Goal: Task Accomplishment & Management: Manage account settings

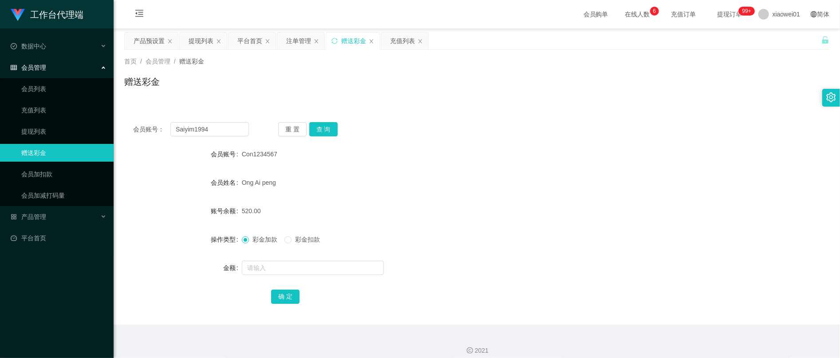
type input "Saiyim1994"
click at [323, 125] on button "查 询" at bounding box center [323, 129] width 28 height 14
click at [280, 268] on input "text" at bounding box center [313, 267] width 142 height 14
type input "5"
type input "30"
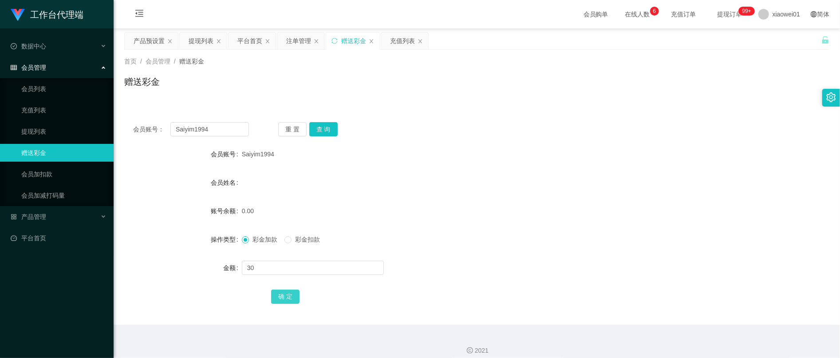
click at [277, 293] on button "确 定" at bounding box center [285, 296] width 28 height 14
click at [544, 233] on div "彩金加款 彩金扣款" at bounding box center [447, 239] width 411 height 18
click at [155, 41] on div "产品预设置" at bounding box center [149, 40] width 31 height 17
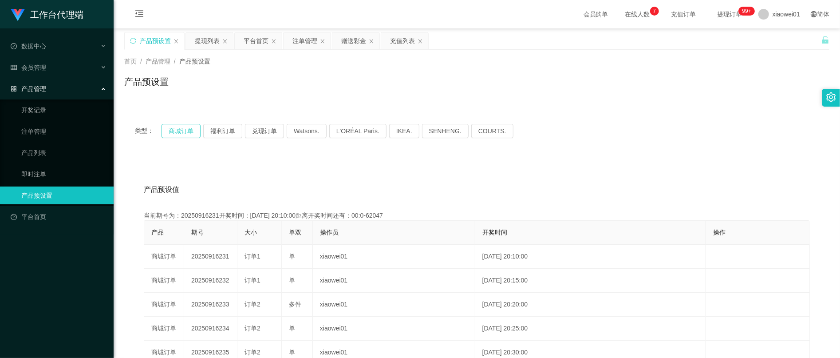
click at [183, 128] on button "商城订单" at bounding box center [181, 131] width 39 height 14
click at [176, 128] on button "商城订单" at bounding box center [181, 131] width 39 height 14
click at [355, 40] on div "赠送彩金" at bounding box center [353, 40] width 25 height 17
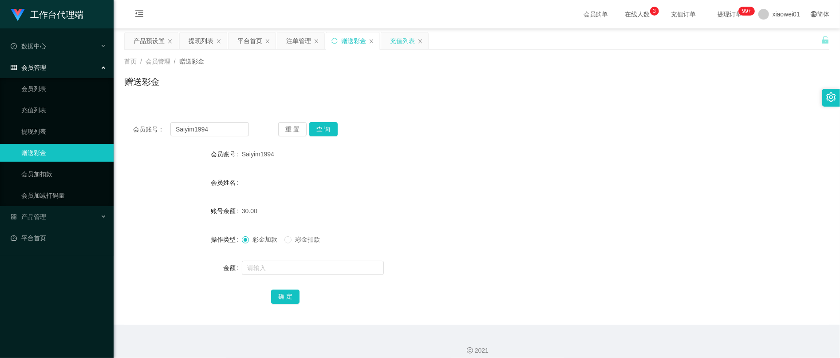
click at [407, 40] on div "充值列表" at bounding box center [402, 40] width 25 height 17
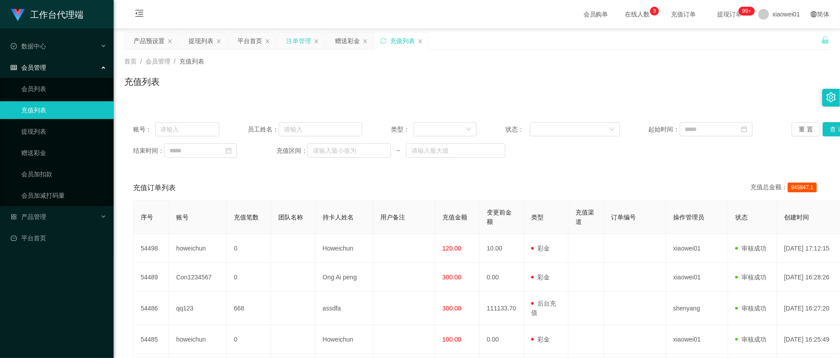
click at [320, 41] on div "注单管理" at bounding box center [300, 40] width 47 height 17
click at [307, 41] on div "注单管理" at bounding box center [298, 40] width 25 height 17
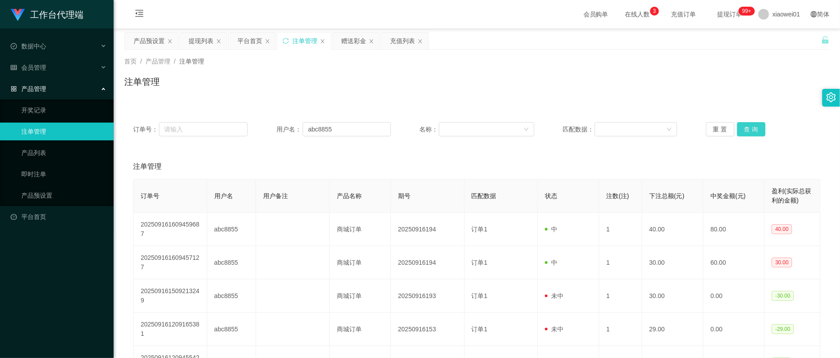
click at [755, 128] on button "查 询" at bounding box center [751, 129] width 28 height 14
click at [754, 126] on button "查 询" at bounding box center [751, 129] width 28 height 14
click at [251, 40] on div "平台首页" at bounding box center [249, 40] width 25 height 17
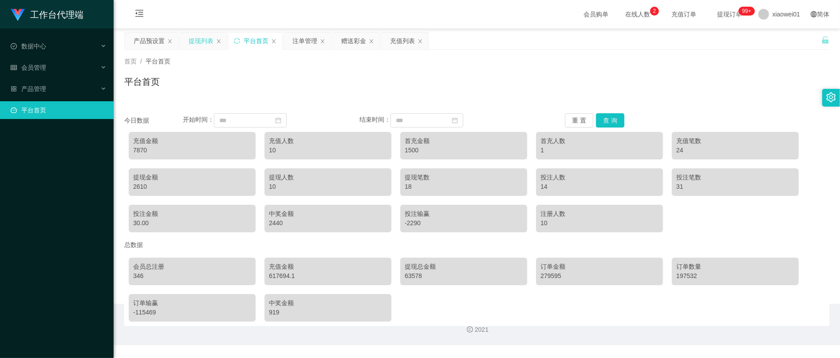
click at [208, 40] on div "提现列表" at bounding box center [201, 40] width 25 height 17
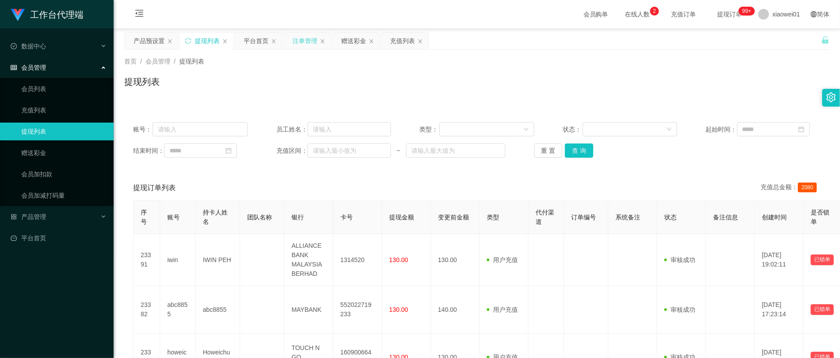
click at [309, 43] on div "注单管理" at bounding box center [304, 40] width 25 height 17
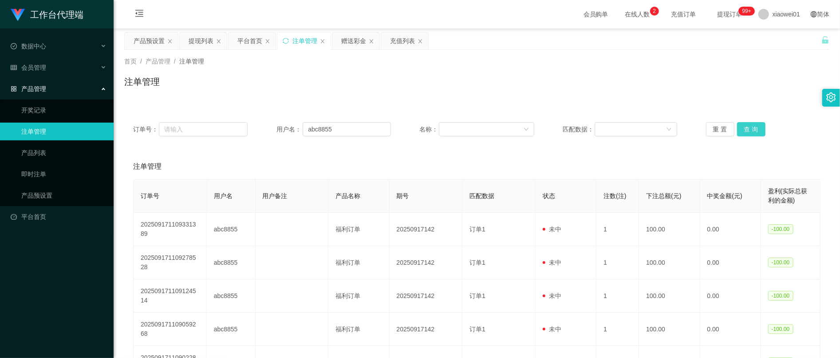
click at [753, 135] on button "查 询" at bounding box center [751, 129] width 28 height 14
click at [410, 47] on div "充值列表" at bounding box center [402, 40] width 25 height 17
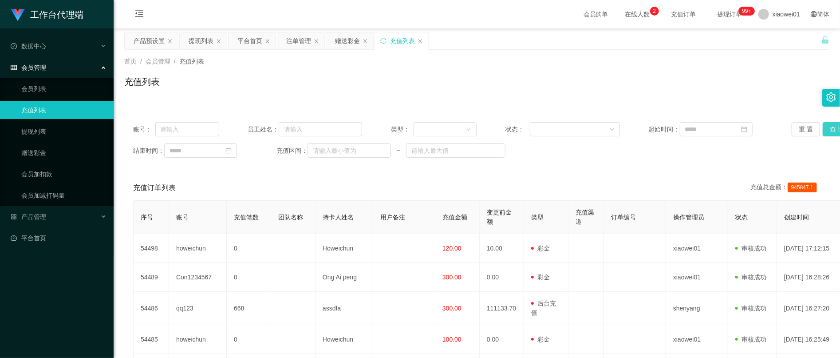
click at [825, 130] on button "查 询" at bounding box center [837, 129] width 28 height 14
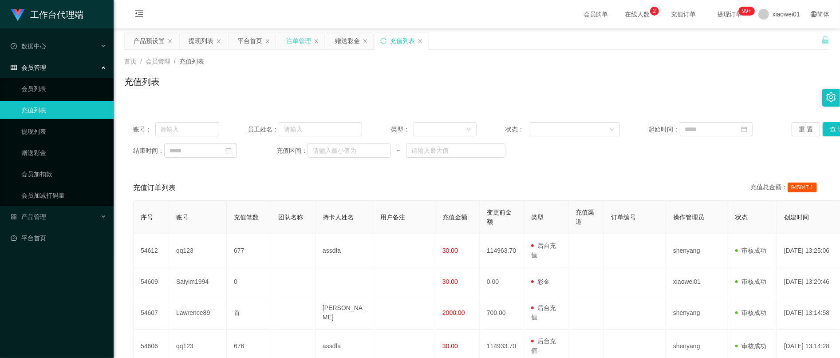
click at [306, 39] on div "注单管理" at bounding box center [298, 40] width 25 height 17
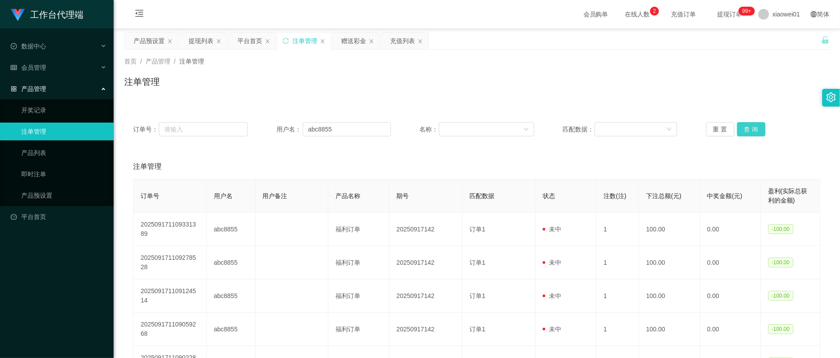
click at [747, 126] on button "查 询" at bounding box center [751, 129] width 28 height 14
click at [751, 130] on button "查 询" at bounding box center [751, 129] width 28 height 14
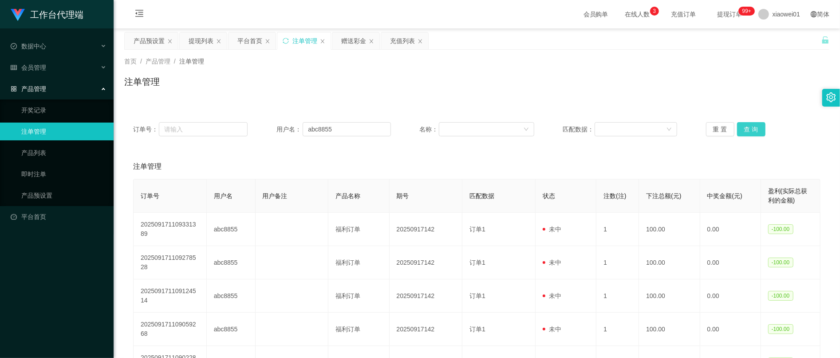
click at [755, 130] on button "查 询" at bounding box center [751, 129] width 28 height 14
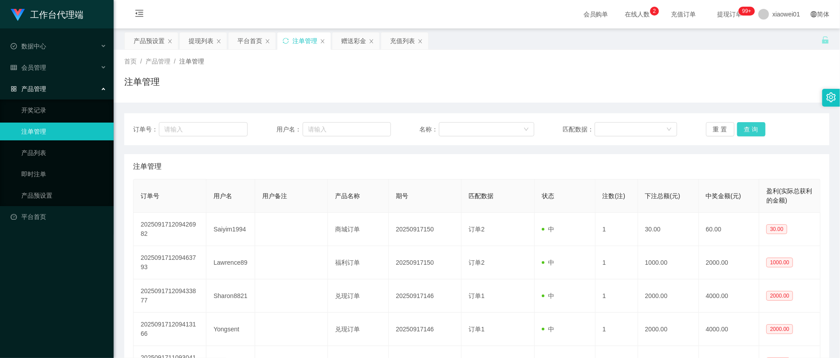
click at [751, 135] on button "查 询" at bounding box center [751, 129] width 28 height 14
click at [205, 46] on div "提现列表" at bounding box center [201, 40] width 25 height 17
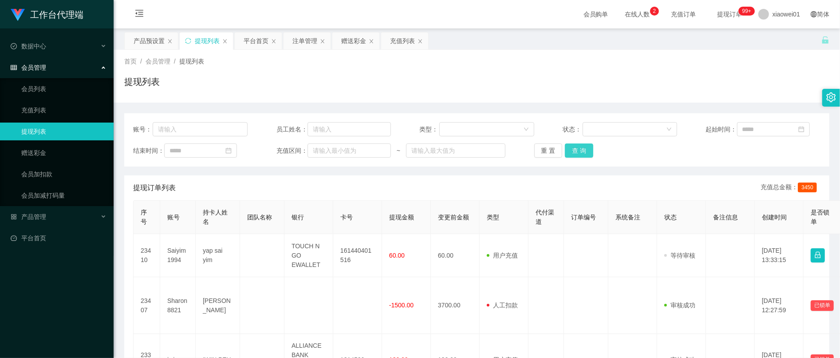
click at [565, 153] on button "查 询" at bounding box center [579, 150] width 28 height 14
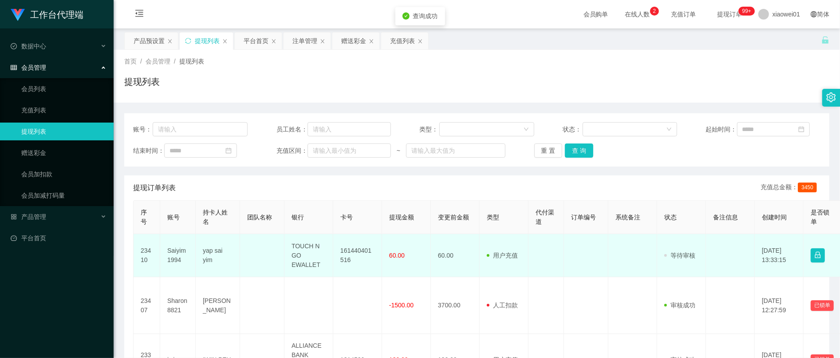
click at [350, 261] on td "161440401516" at bounding box center [357, 255] width 49 height 43
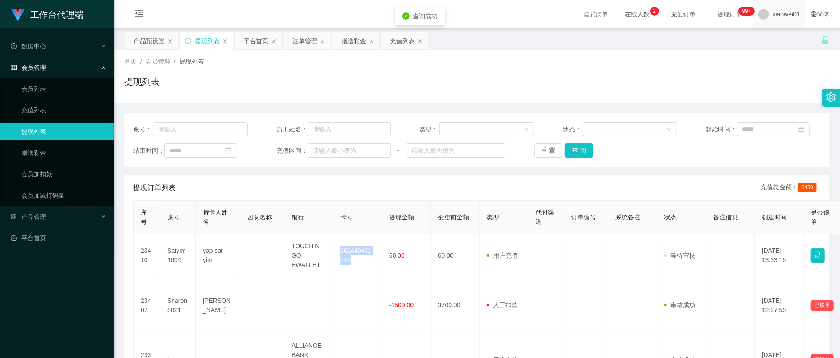
copy td "161440401516"
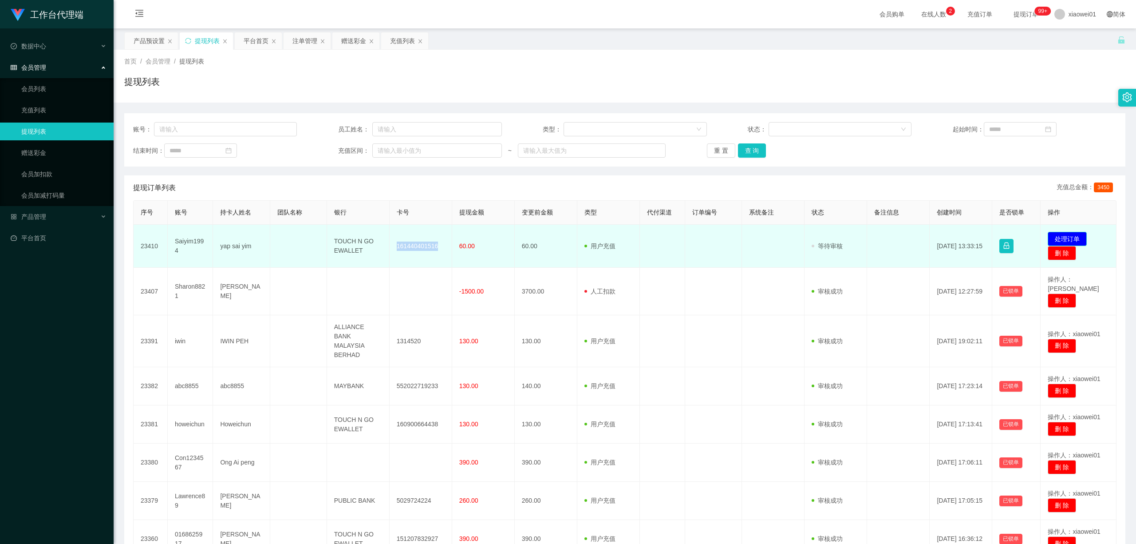
click at [840, 234] on button "处理订单" at bounding box center [1067, 239] width 39 height 14
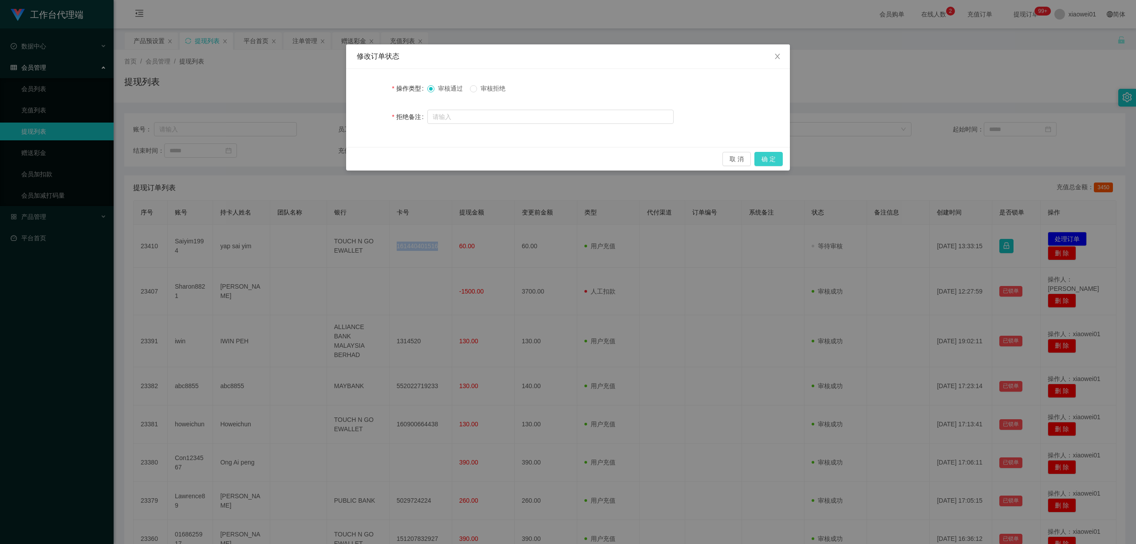
click at [778, 162] on button "确 定" at bounding box center [768, 159] width 28 height 14
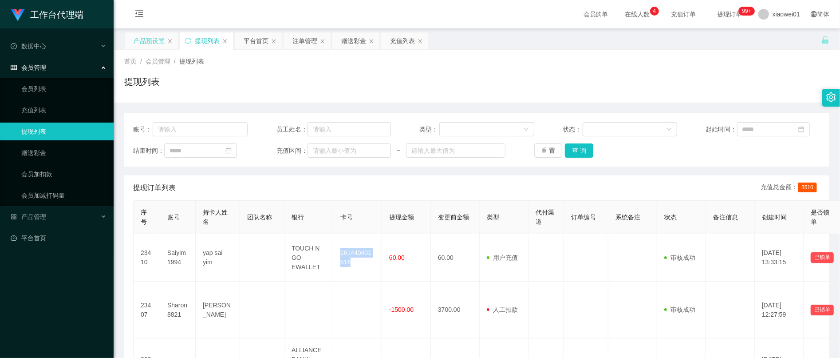
click at [157, 40] on div "产品预设置" at bounding box center [149, 40] width 31 height 17
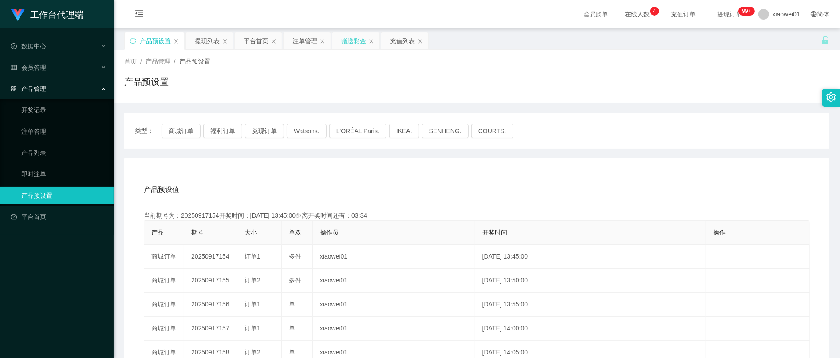
click at [345, 39] on div "赠送彩金" at bounding box center [353, 40] width 25 height 17
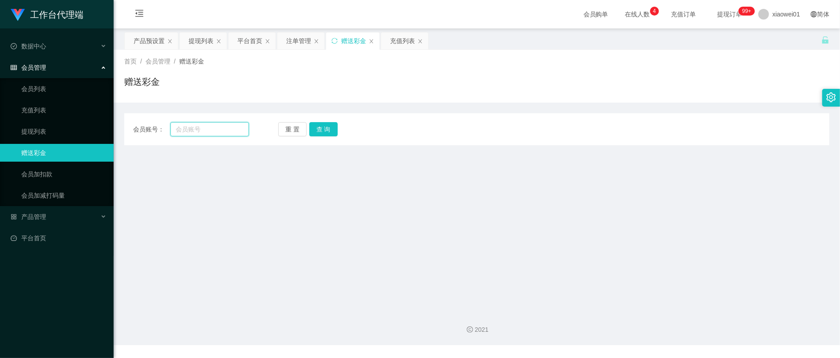
click at [226, 132] on input "text" at bounding box center [209, 129] width 79 height 14
paste input "SEONG6677"
type input "SEONG6677"
click at [312, 132] on button "查 询" at bounding box center [323, 129] width 28 height 14
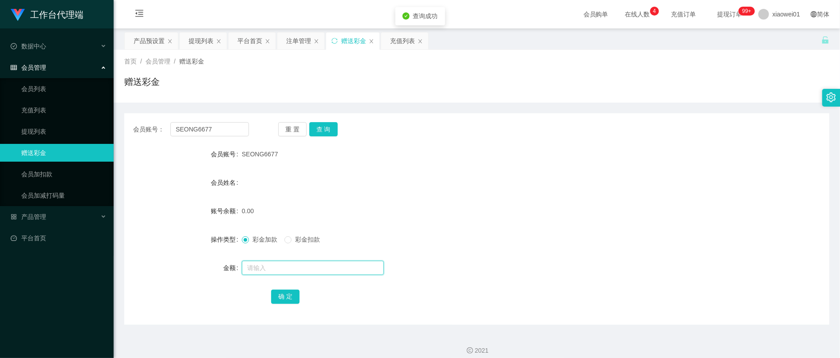
click at [296, 272] on input "text" at bounding box center [313, 267] width 142 height 14
type input "30"
click at [286, 297] on button "确 定" at bounding box center [285, 296] width 28 height 14
click at [146, 36] on div "产品预设置" at bounding box center [149, 40] width 31 height 17
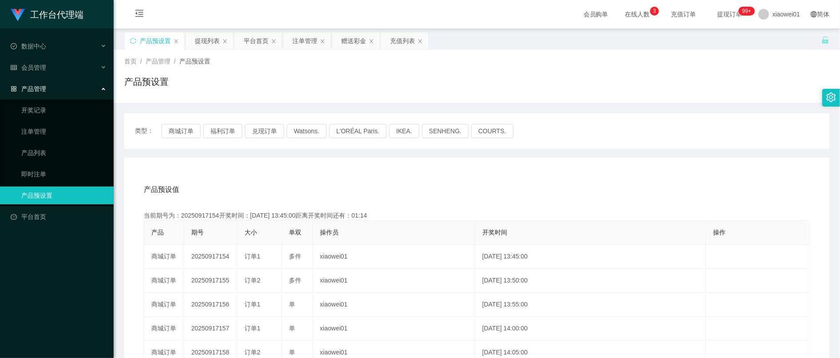
click at [149, 43] on div "产品预设置" at bounding box center [155, 40] width 31 height 17
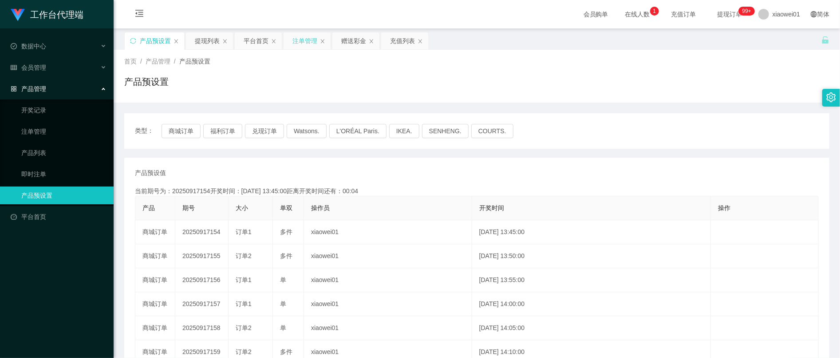
click at [316, 43] on div "注单管理" at bounding box center [304, 40] width 25 height 17
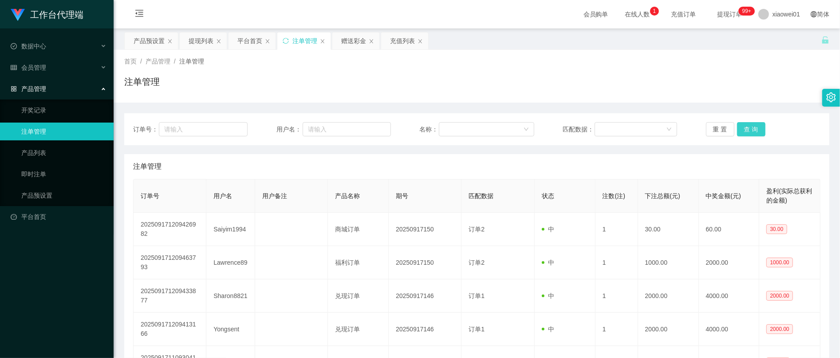
click at [753, 128] on button "查 询" at bounding box center [751, 129] width 28 height 14
click at [742, 126] on button "查 询" at bounding box center [751, 129] width 28 height 14
click at [742, 125] on button "查 询" at bounding box center [751, 129] width 28 height 14
click at [144, 35] on div "产品预设置" at bounding box center [149, 40] width 31 height 17
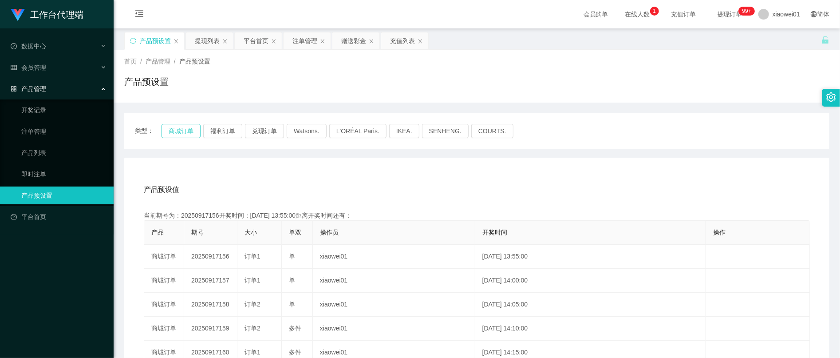
click at [176, 134] on button "商城订单" at bounding box center [181, 131] width 39 height 14
click at [300, 41] on div "注单管理" at bounding box center [304, 40] width 25 height 17
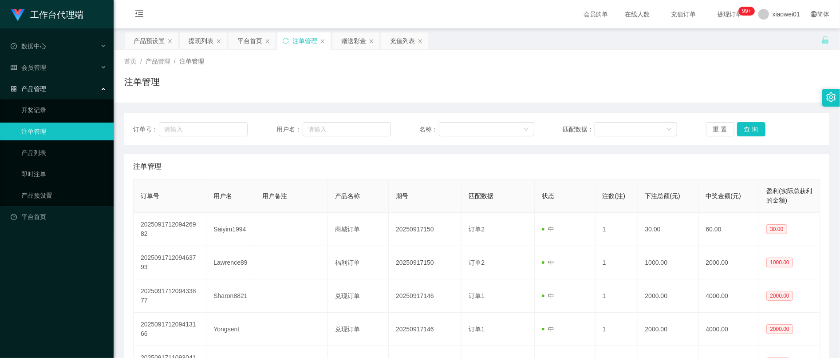
click at [752, 121] on div "订单号： 用户名： 名称： 匹配数据： 重 置 查 询" at bounding box center [476, 129] width 705 height 32
click at [753, 131] on button "查 询" at bounding box center [751, 129] width 28 height 14
click at [155, 43] on div "产品预设置" at bounding box center [149, 40] width 31 height 17
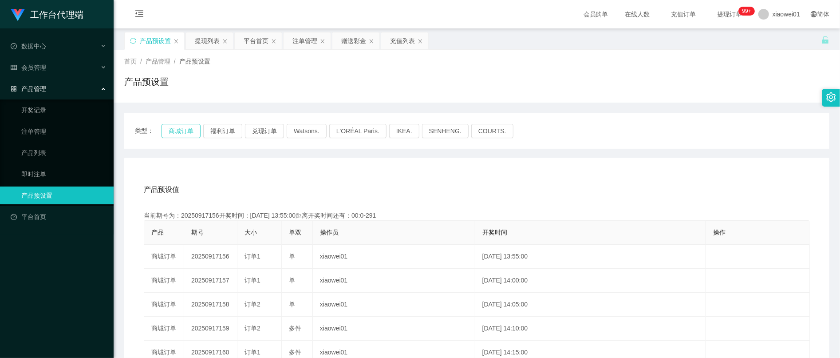
click at [167, 134] on button "商城订单" at bounding box center [181, 131] width 39 height 14
click at [350, 39] on div "赠送彩金" at bounding box center [353, 40] width 25 height 17
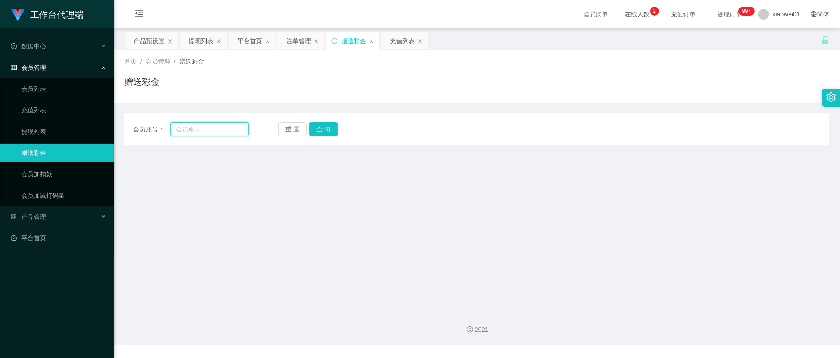
click at [218, 135] on input "text" at bounding box center [209, 129] width 79 height 14
paste input "Xin2288"
type input "Xin2288"
click at [331, 131] on button "查 询" at bounding box center [323, 129] width 28 height 14
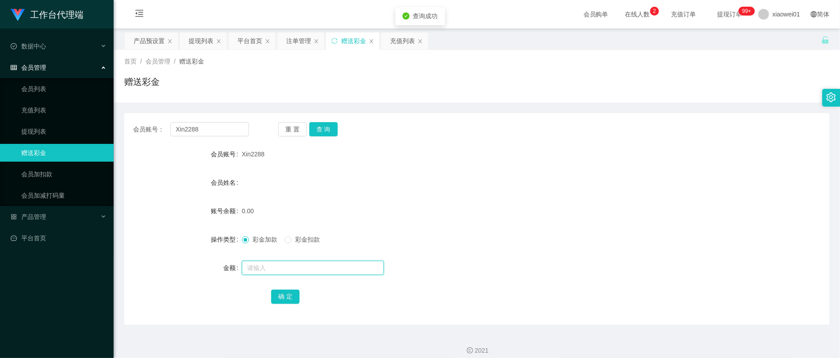
click at [288, 272] on input "text" at bounding box center [313, 267] width 142 height 14
type input "30"
click at [288, 296] on button "确 定" at bounding box center [285, 296] width 28 height 14
click at [493, 208] on div "0.00" at bounding box center [447, 211] width 411 height 18
click at [492, 171] on form "会员账号 Xin2288 会员姓名 账号余额 30.00 操作类型 彩金加款 彩金扣款 金额 确 定" at bounding box center [476, 225] width 705 height 160
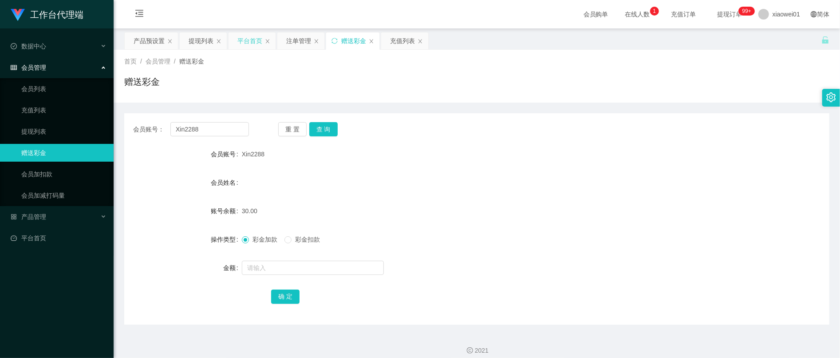
click at [253, 32] on div "平台首页" at bounding box center [249, 40] width 25 height 17
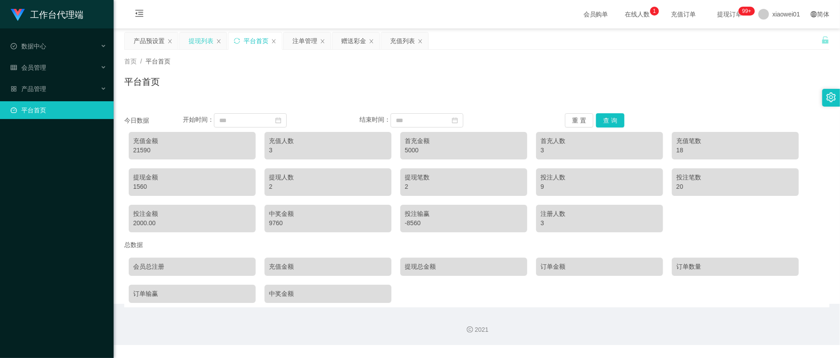
click at [201, 43] on div "提现列表" at bounding box center [201, 40] width 25 height 17
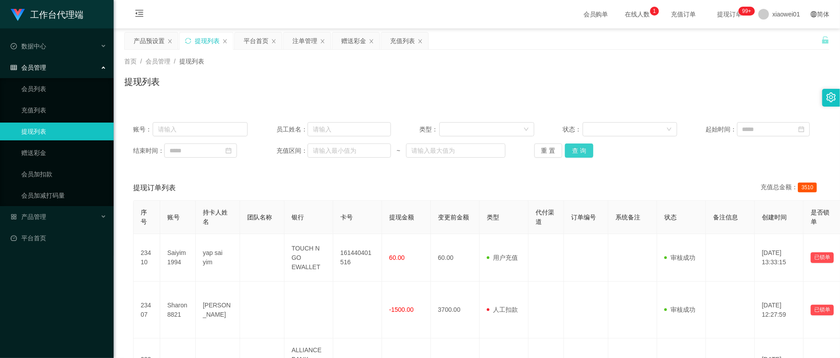
click at [579, 148] on button "查 询" at bounding box center [579, 150] width 28 height 14
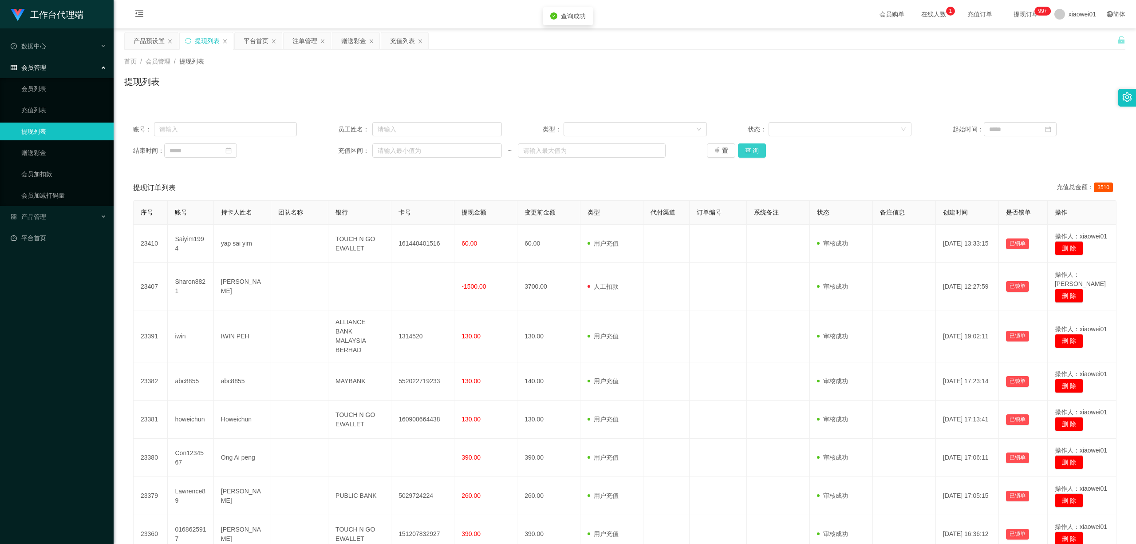
click at [750, 147] on button "查 询" at bounding box center [752, 150] width 28 height 14
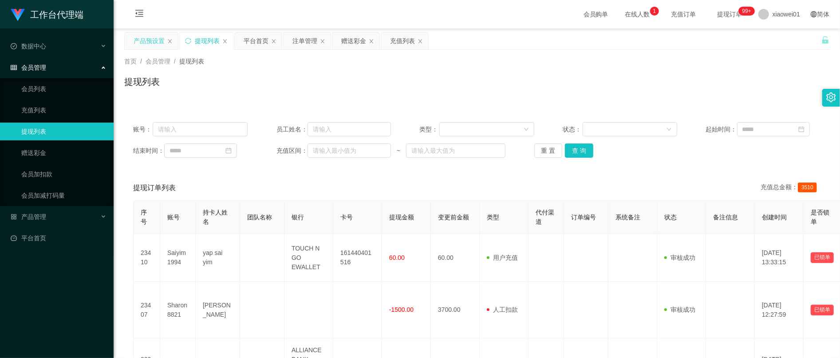
click at [146, 32] on div "产品预设置" at bounding box center [151, 41] width 54 height 18
click at [156, 39] on div "产品预设置" at bounding box center [149, 40] width 31 height 17
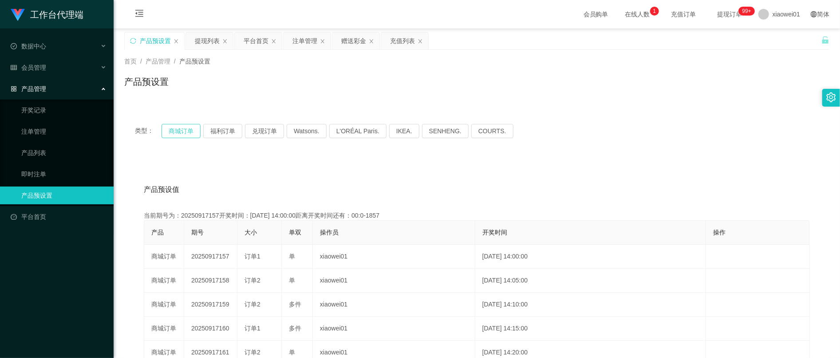
click at [187, 132] on button "商城订单" at bounding box center [181, 131] width 39 height 14
click at [351, 43] on div "赠送彩金" at bounding box center [353, 40] width 25 height 17
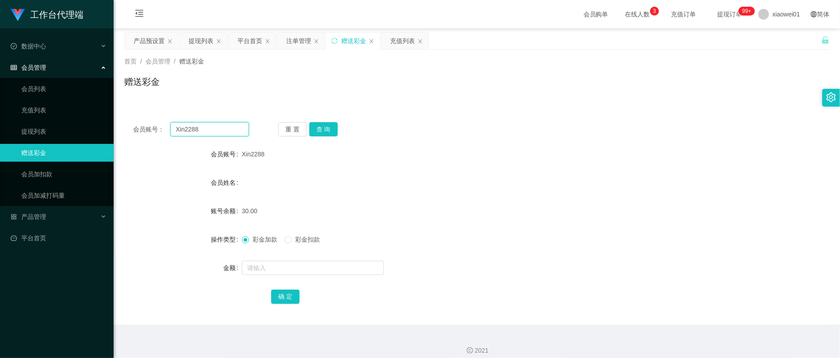
drag, startPoint x: 221, startPoint y: 132, endPoint x: 116, endPoint y: 123, distance: 105.5
click at [99, 123] on section "工作台代理端 数据中心 会员管理 会员列表 充值列表 提现列表 赠送彩金 会员加扣款 会员加减打码量 产品管理 开奖记录 注单管理 产品列表 即时注单 产品预…" at bounding box center [420, 183] width 840 height 366
paste input "yongsent"
type input "yongsent"
click at [329, 135] on button "查 询" at bounding box center [323, 129] width 28 height 14
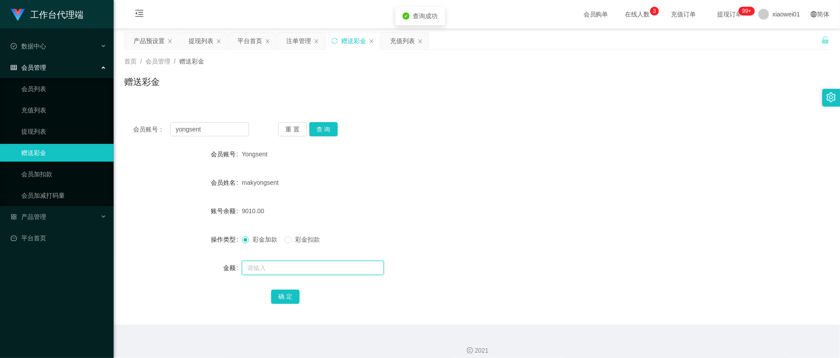
click at [300, 264] on input "text" at bounding box center [313, 267] width 142 height 14
type input "5500"
click at [280, 299] on button "确 定" at bounding box center [285, 296] width 28 height 14
click at [498, 196] on form "会员账号 Yongsent 会员姓名 makyongsent 账号余额 9010.00 操作类型 彩金加款 彩金扣款 金额 确 定" at bounding box center [476, 225] width 705 height 160
click at [193, 39] on div "提现列表" at bounding box center [201, 40] width 25 height 17
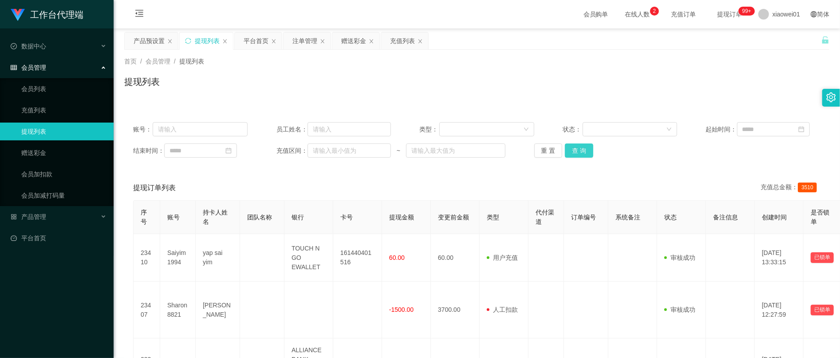
click at [572, 158] on button "查 询" at bounding box center [579, 150] width 28 height 14
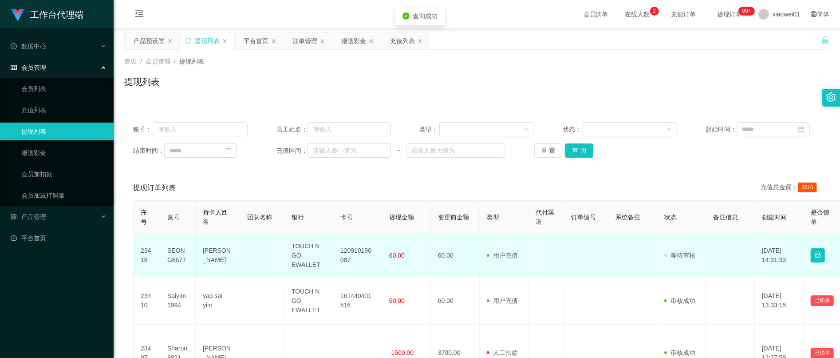
click at [348, 270] on td "120910196087" at bounding box center [357, 255] width 49 height 43
click at [351, 263] on td "120910196087" at bounding box center [357, 255] width 49 height 43
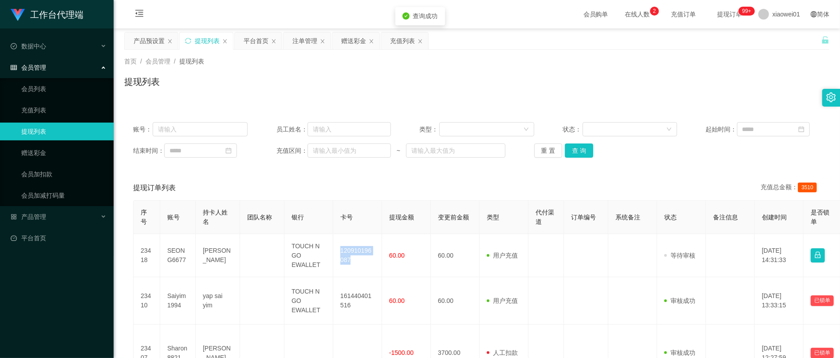
copy td "120910196087"
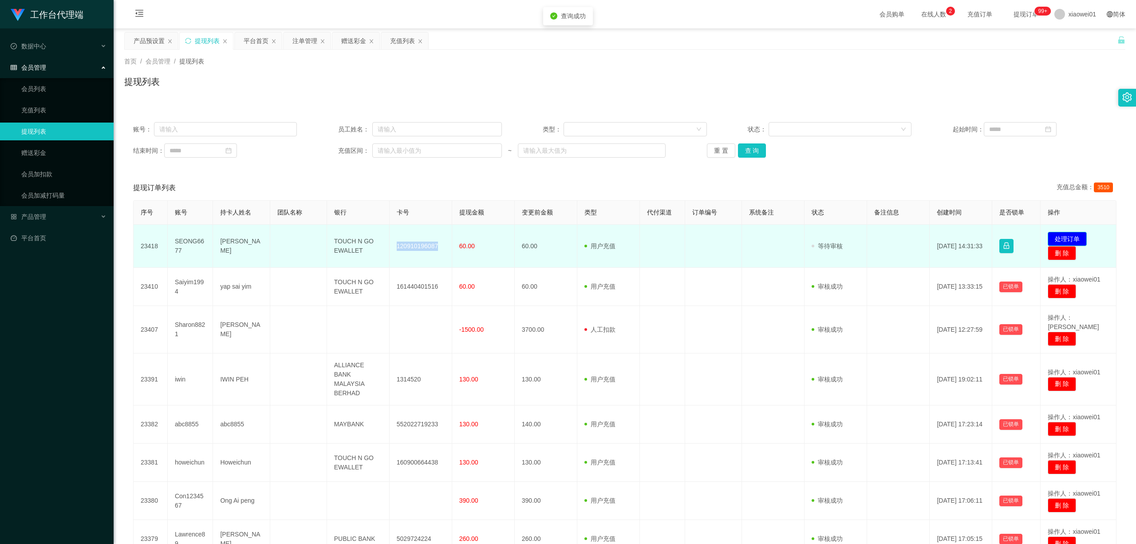
click at [840, 238] on button "处理订单" at bounding box center [1067, 239] width 39 height 14
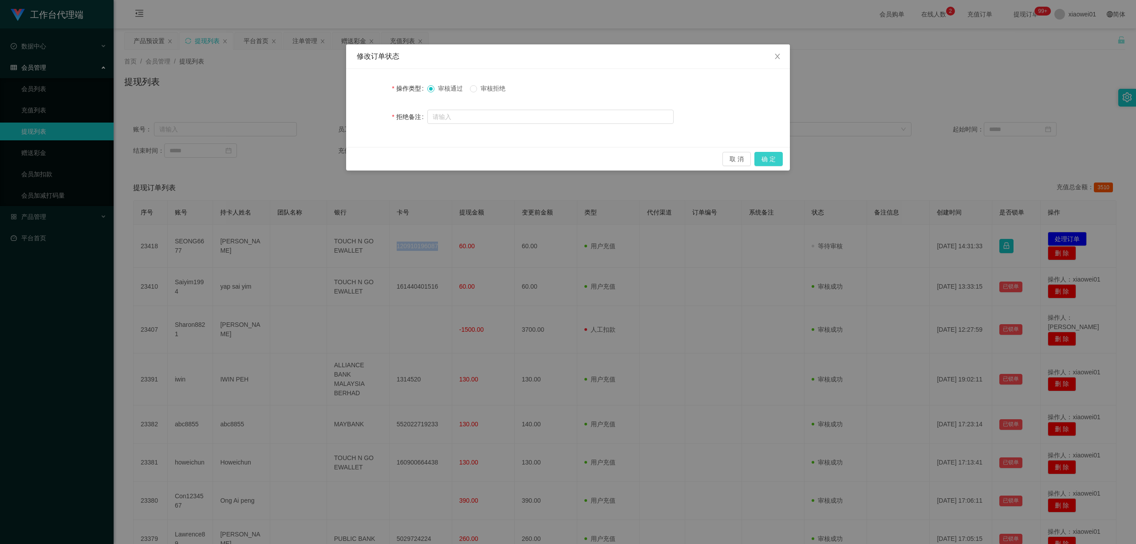
click at [770, 160] on button "确 定" at bounding box center [768, 159] width 28 height 14
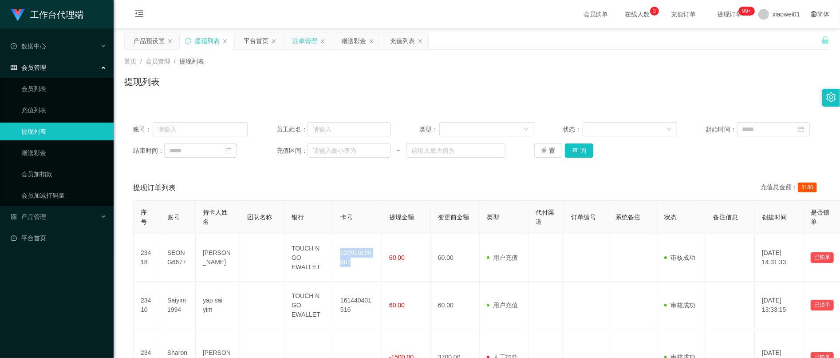
click at [302, 42] on div "注单管理" at bounding box center [304, 40] width 25 height 17
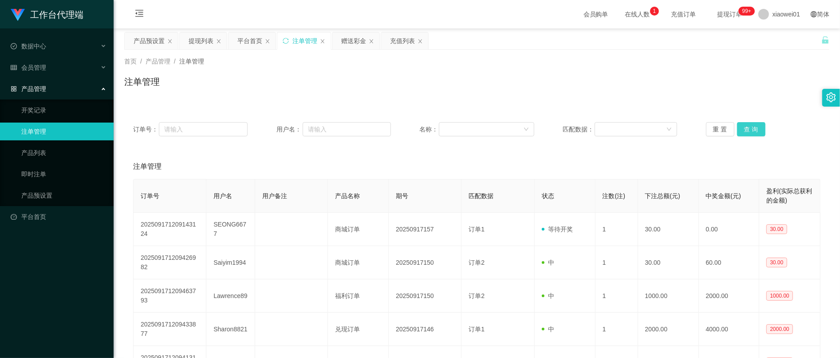
click at [757, 130] on button "查 询" at bounding box center [751, 129] width 28 height 14
click at [152, 43] on div "产品预设置" at bounding box center [149, 40] width 31 height 17
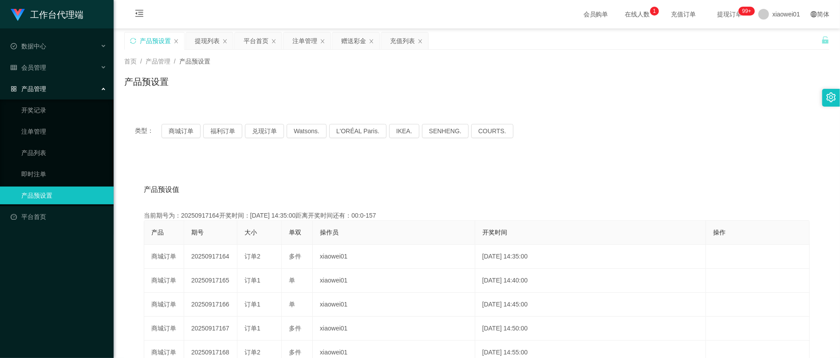
click at [162, 123] on div "类型： 商城订单 福利订单 兑现订单 Watsons. L'ORÉAL Paris. IKEA. SENHENG. COURTS." at bounding box center [476, 131] width 705 height 36
click at [170, 132] on button "商城订单" at bounding box center [181, 131] width 39 height 14
click at [359, 38] on div "赠送彩金" at bounding box center [353, 40] width 25 height 17
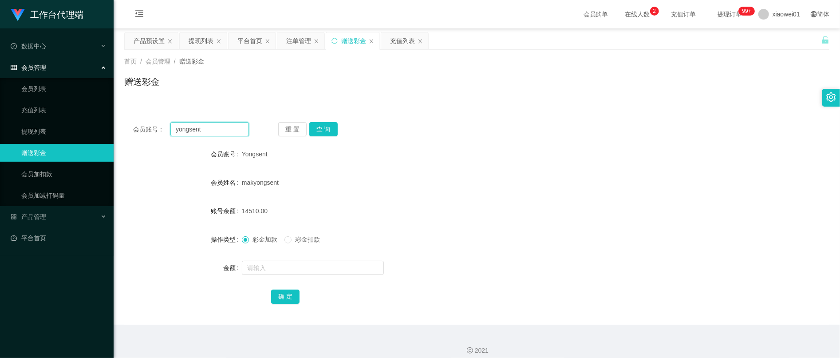
drag, startPoint x: 231, startPoint y: 128, endPoint x: 134, endPoint y: 124, distance: 96.8
click at [89, 124] on section "工作台代理端 数据中心 会员管理 会员列表 充值列表 提现列表 赠送彩金 会员加扣款 会员加减打码量 产品管理 开奖记录 注单管理 产品列表 即时注单 产品预…" at bounding box center [420, 183] width 840 height 366
paste input "Xin2288"
type input "Xin2288"
click at [330, 126] on button "查 询" at bounding box center [323, 129] width 28 height 14
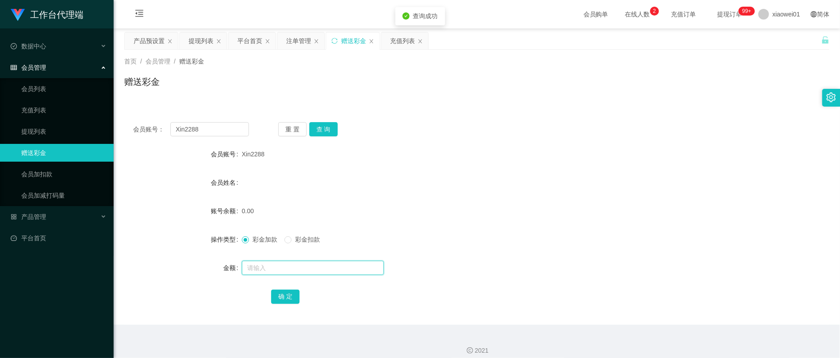
click at [295, 265] on input "text" at bounding box center [313, 267] width 142 height 14
type input "60"
click at [277, 293] on button "确 定" at bounding box center [285, 296] width 28 height 14
click at [448, 231] on div "彩金加款 彩金扣款" at bounding box center [447, 239] width 411 height 18
click at [481, 165] on form "会员账号 Xin2288 会员姓名 账号余额 60.00 操作类型 彩金加款 彩金扣款 金额 确 定" at bounding box center [476, 225] width 705 height 160
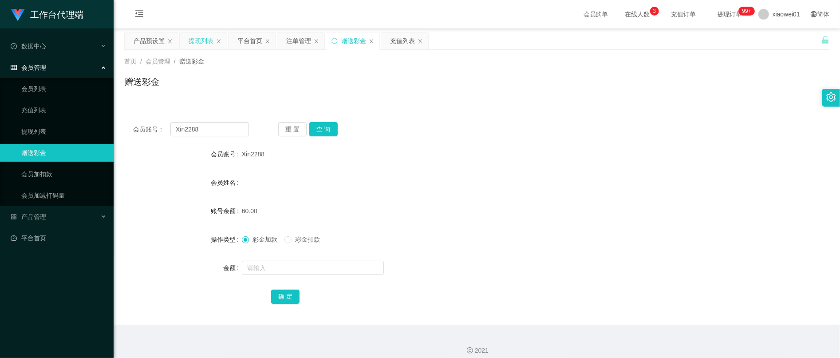
click at [211, 43] on div "提现列表" at bounding box center [201, 40] width 25 height 17
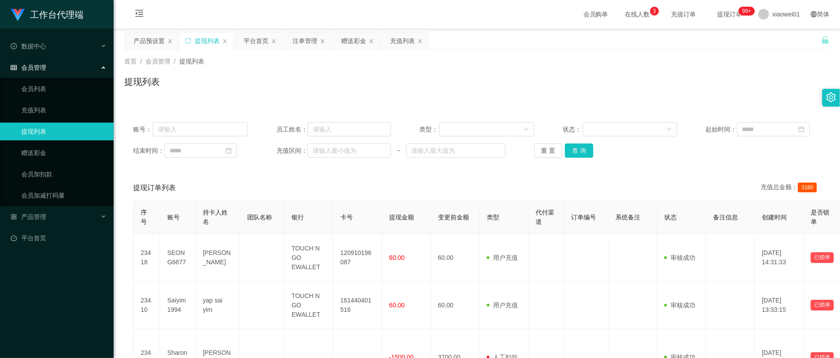
drag, startPoint x: 592, startPoint y: 157, endPoint x: 583, endPoint y: 155, distance: 9.6
click at [592, 157] on div "重 置 查 询" at bounding box center [591, 150] width 114 height 14
click at [583, 155] on button "查 询" at bounding box center [579, 150] width 28 height 14
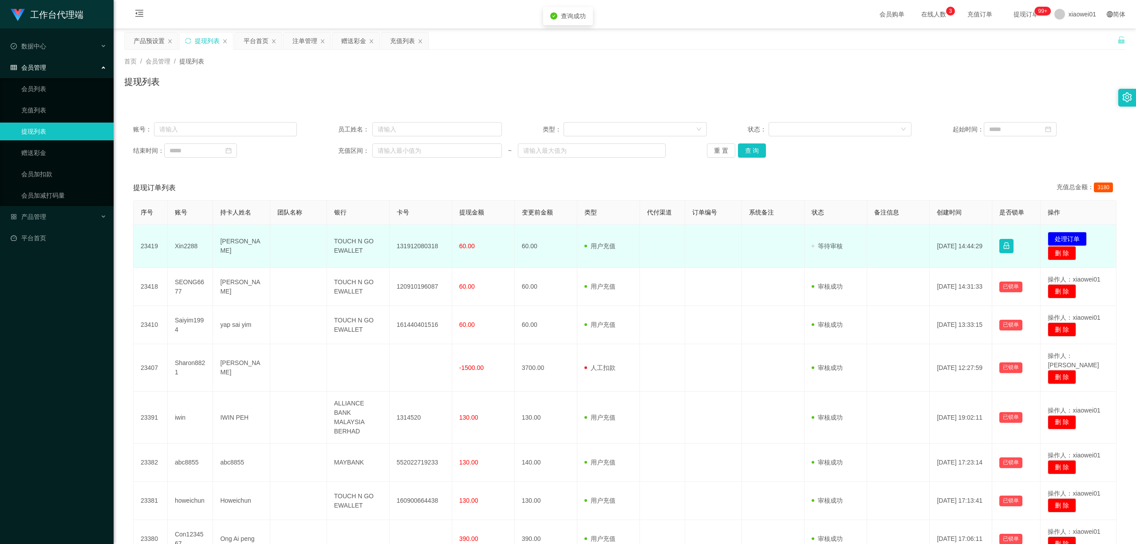
click at [409, 247] on td "131912080318" at bounding box center [421, 246] width 63 height 43
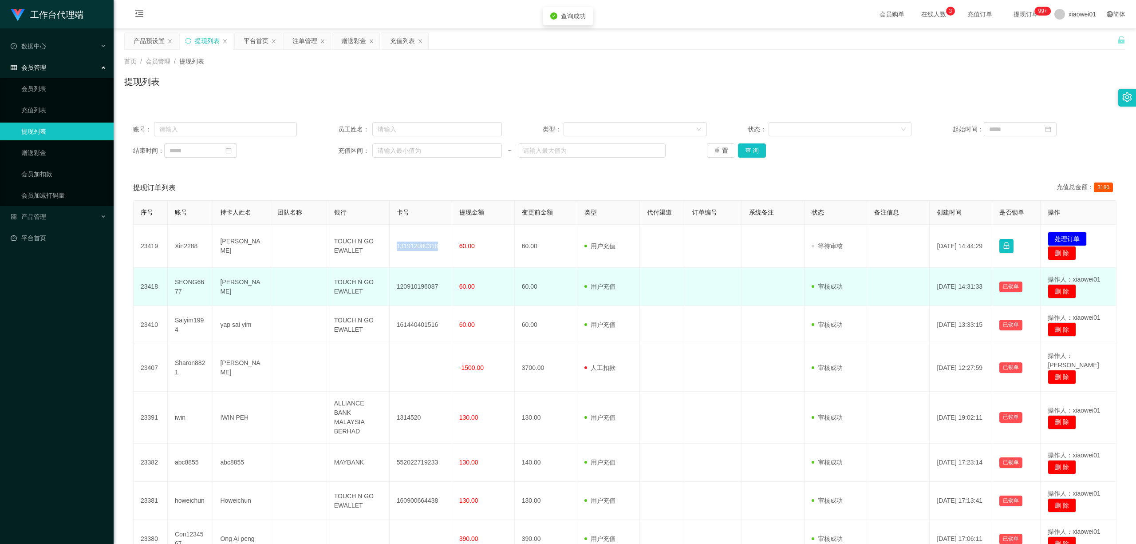
copy td "131912080318"
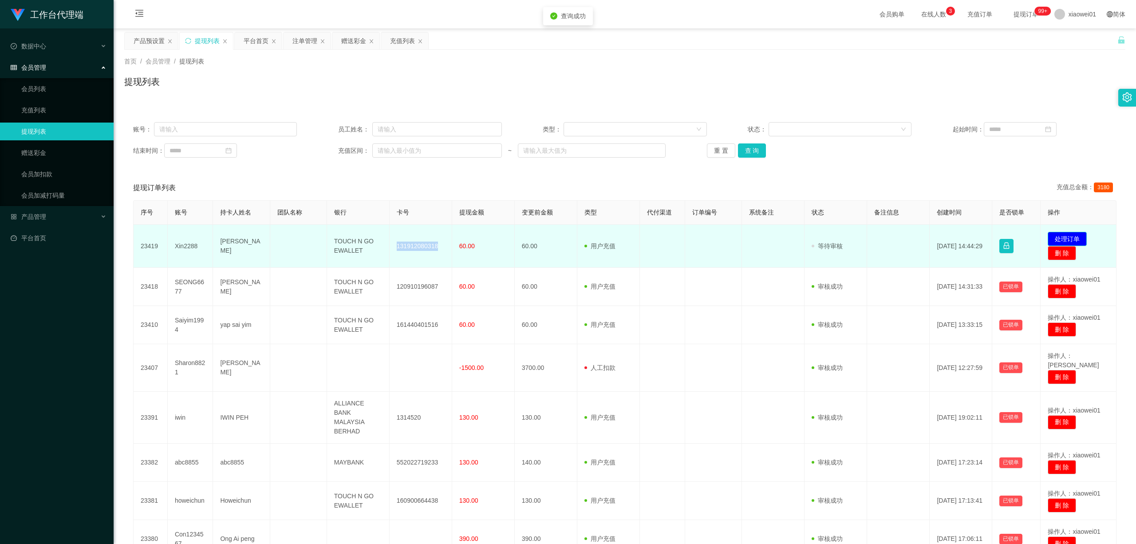
click at [840, 233] on button "处理订单" at bounding box center [1067, 239] width 39 height 14
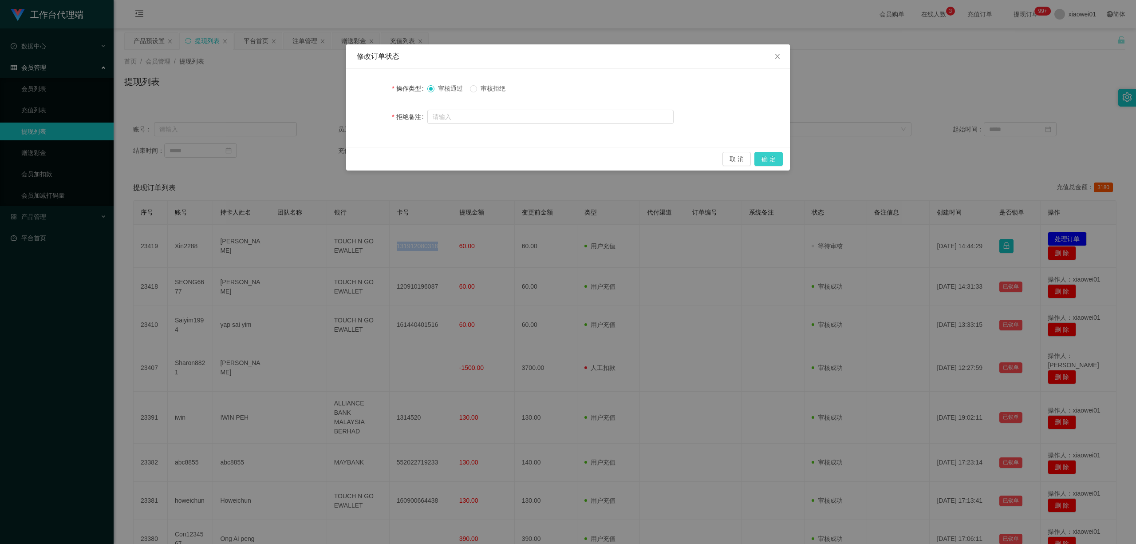
click at [770, 158] on button "确 定" at bounding box center [768, 159] width 28 height 14
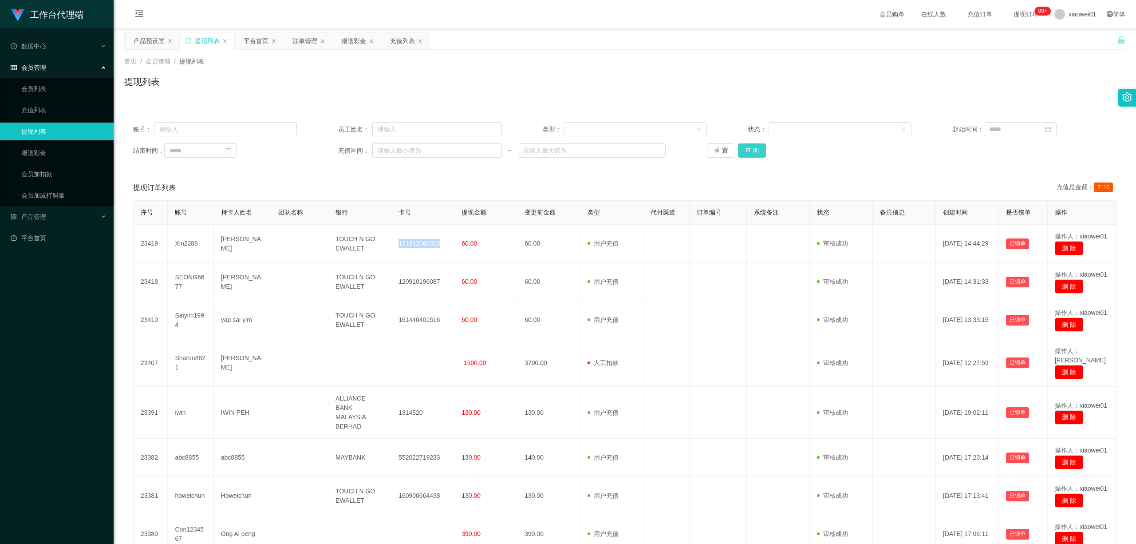
click at [752, 155] on button "查 询" at bounding box center [752, 150] width 28 height 14
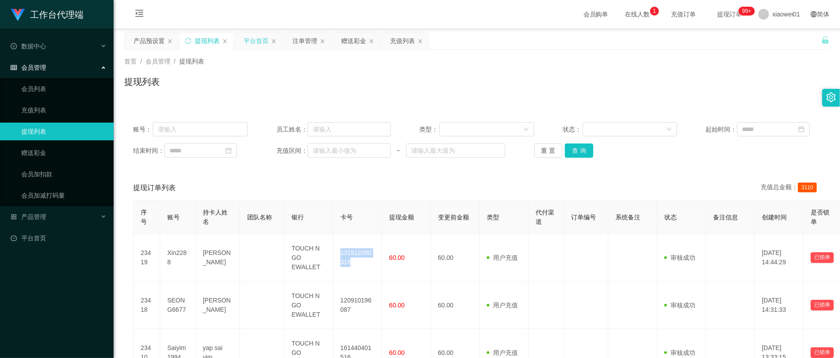
click at [245, 41] on div "平台首页" at bounding box center [256, 40] width 25 height 17
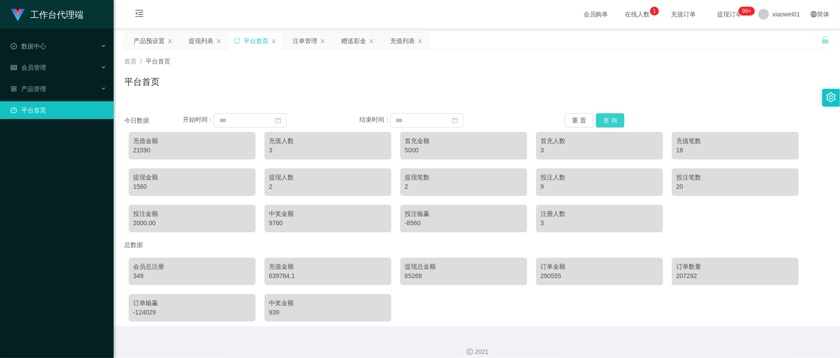
click at [615, 119] on button "查 询" at bounding box center [610, 120] width 28 height 14
drag, startPoint x: 256, startPoint y: 43, endPoint x: 302, endPoint y: 44, distance: 46.2
click at [256, 43] on div "平台首页" at bounding box center [256, 40] width 25 height 17
drag, startPoint x: 593, startPoint y: 109, endPoint x: 602, endPoint y: 112, distance: 9.4
click at [593, 109] on div "今日数据 开始时间： 结束时间： 重 置 查 询 充值金额 26090 充值人数 3 首充金额 6500 首充人数 4 充值笔数 20 提现金额 1680 提…" at bounding box center [476, 214] width 705 height 223
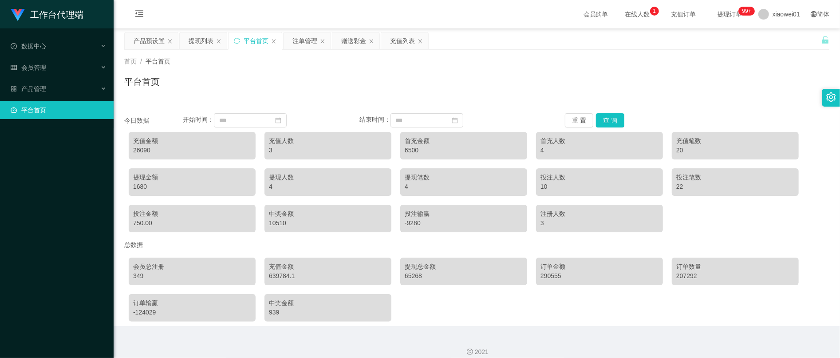
click at [602, 112] on div "今日数据 开始时间： 结束时间： 重 置 查 询 充值金额 26090 充值人数 3 首充金额 6500 首充人数 4 充值笔数 20 提现金额 1680 提…" at bounding box center [476, 214] width 705 height 223
click at [605, 118] on button "查 询" at bounding box center [610, 120] width 28 height 14
